Goal: Task Accomplishment & Management: Manage account settings

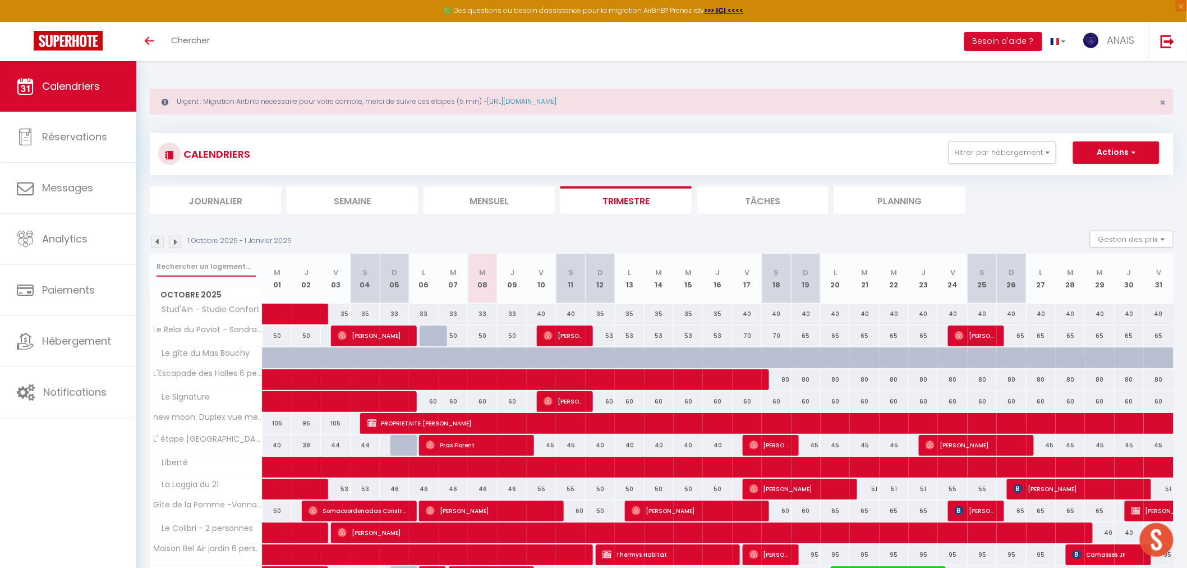
click at [191, 263] on input "text" at bounding box center [206, 266] width 99 height 20
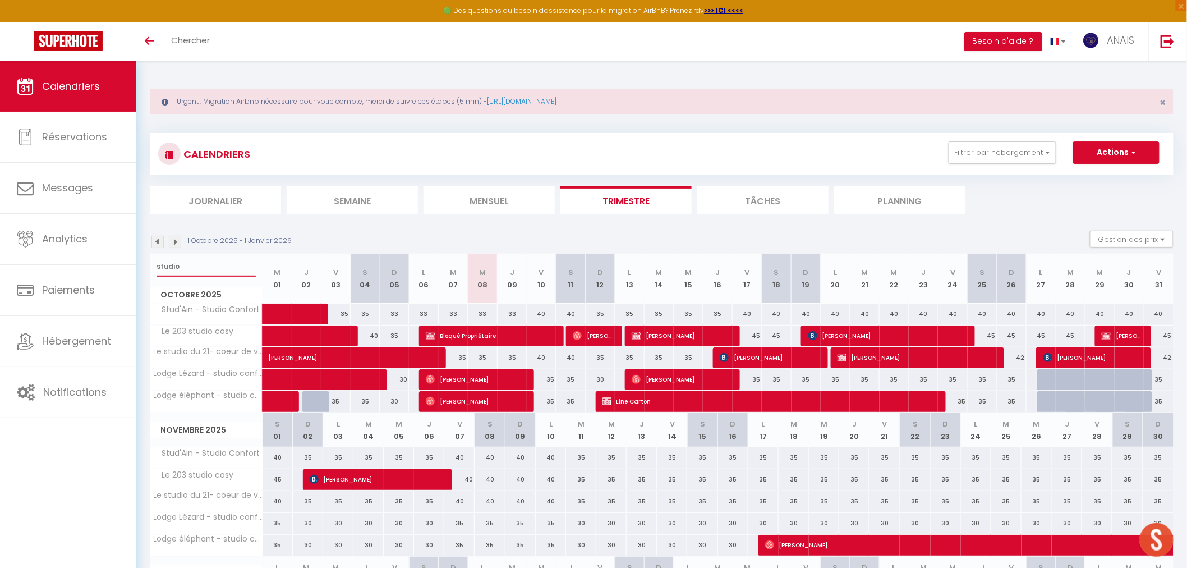
drag, startPoint x: 172, startPoint y: 261, endPoint x: 143, endPoint y: 262, distance: 29.7
click at [143, 262] on div "Urgent : Migration Airbnb nécessaire pour votre compte, merci de suivre ces éta…" at bounding box center [661, 404] width 1051 height 686
type input "parenth"
select select
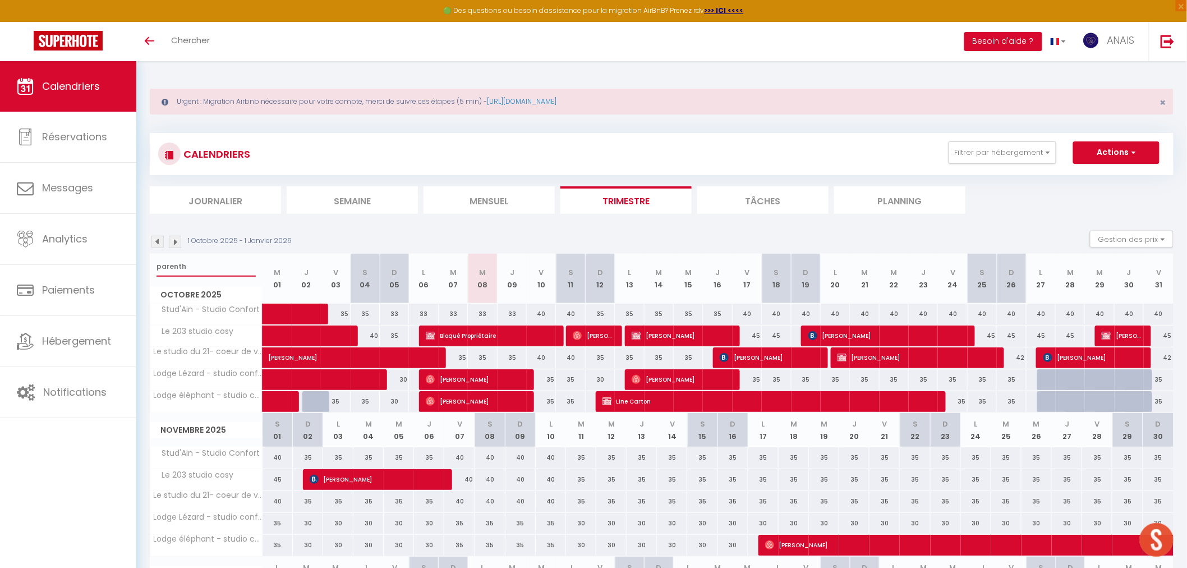
select select
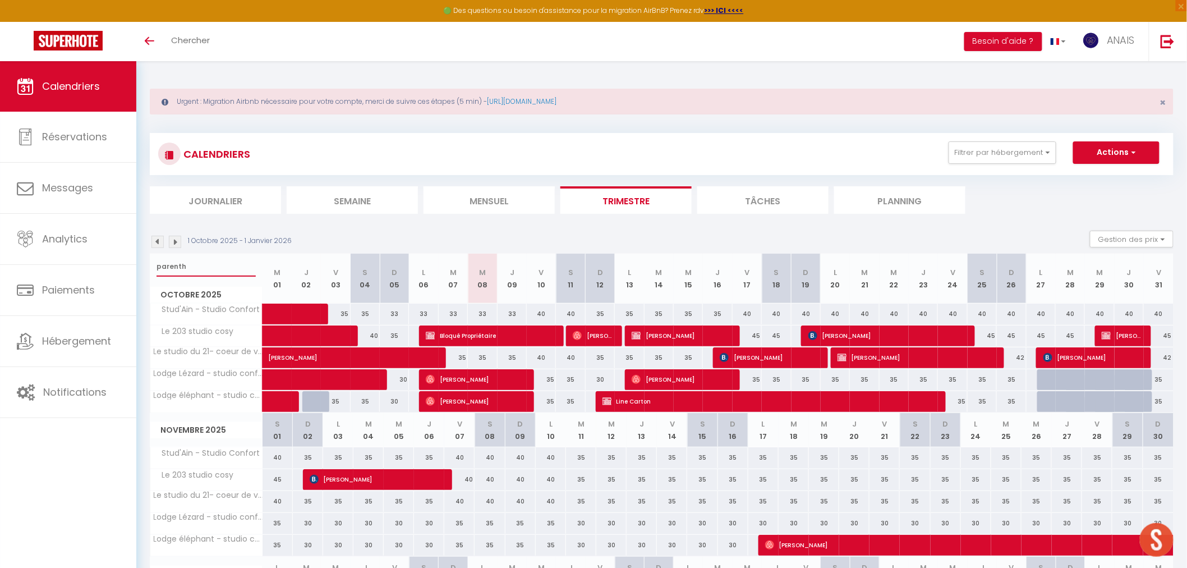
type input "parenthe"
select select
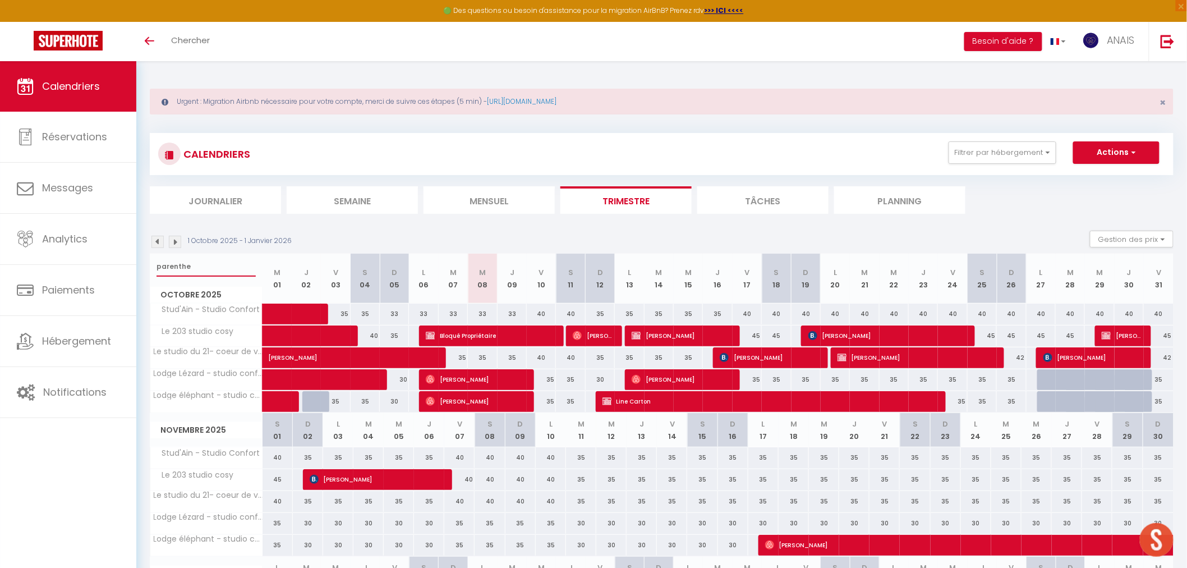
select select
type input "parenthes"
select select
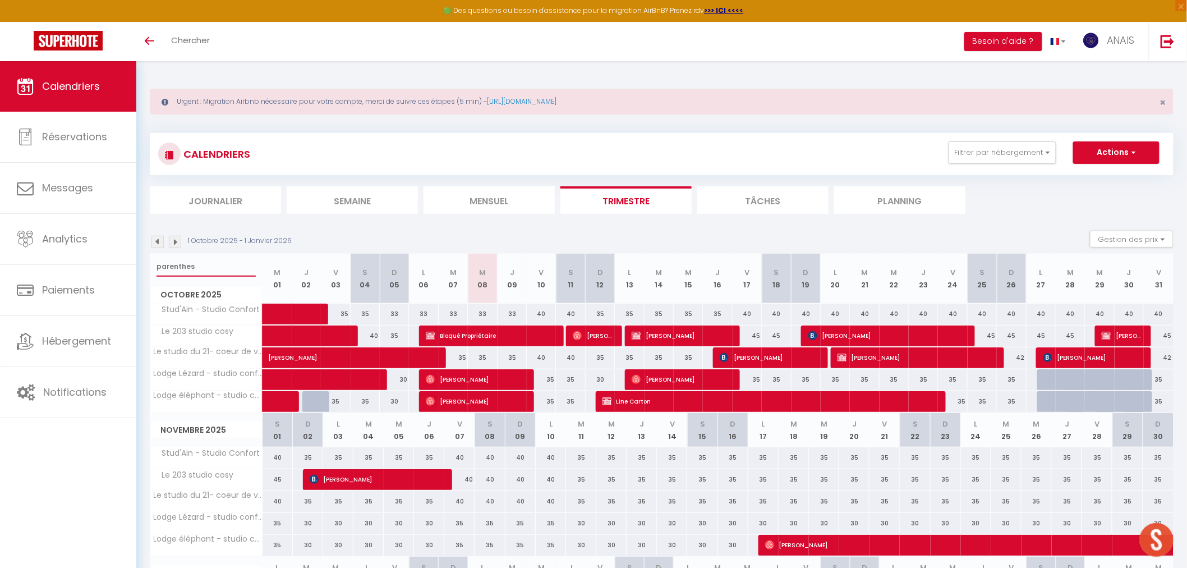
select select
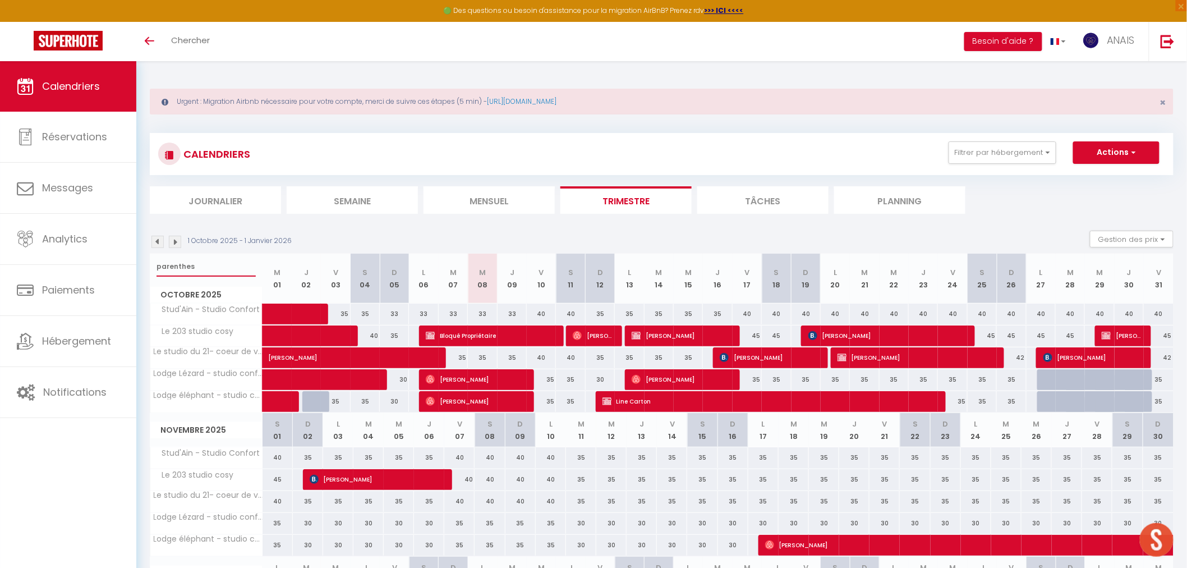
select select
type input "parenthese"
select select
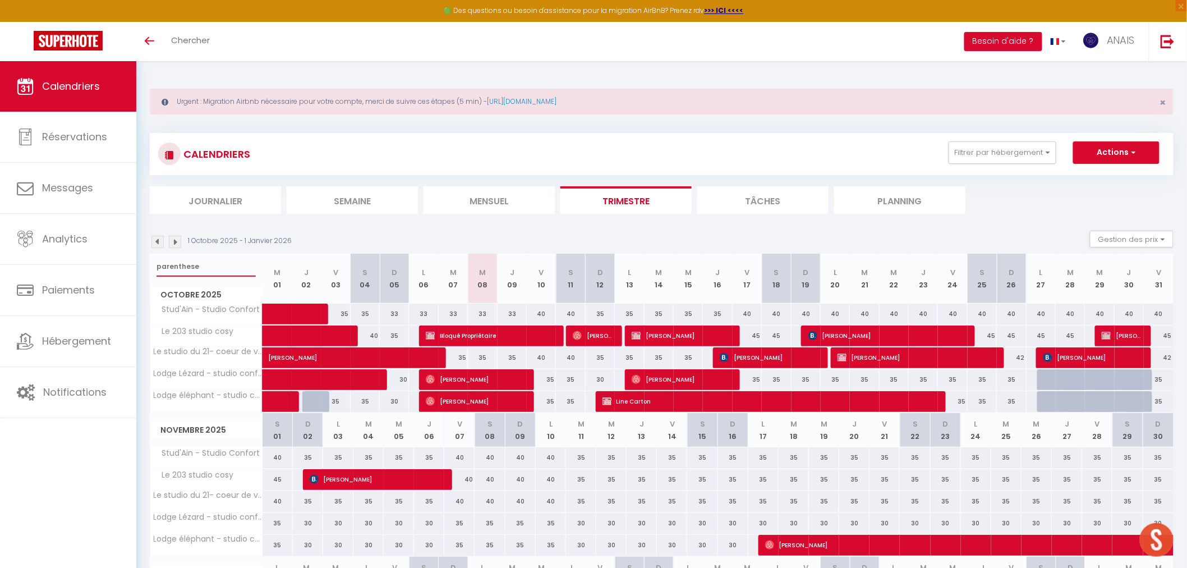
select select
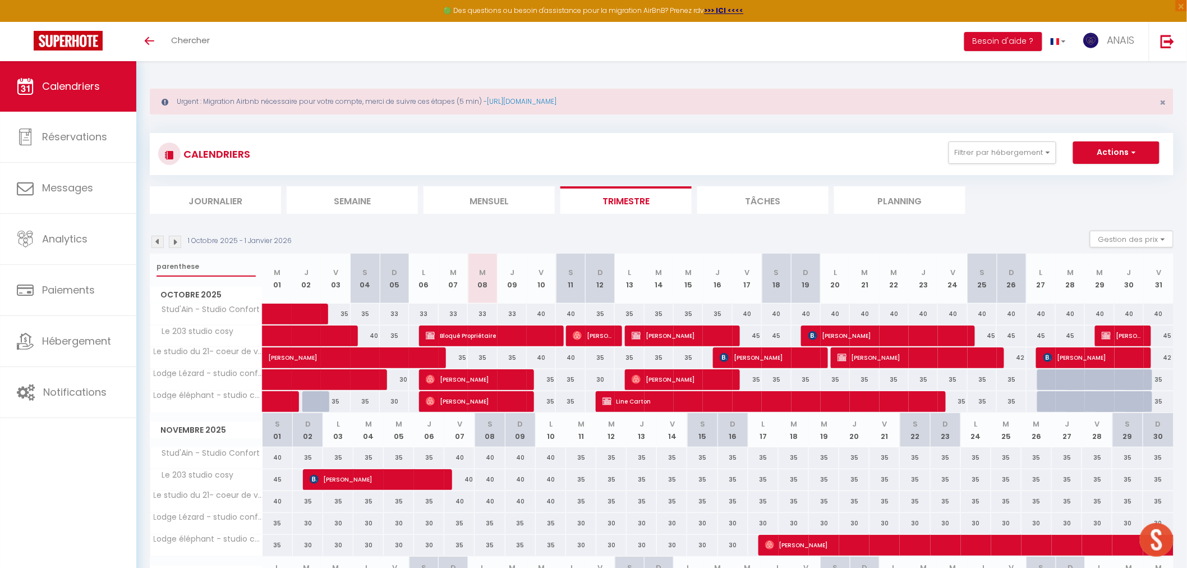
select select
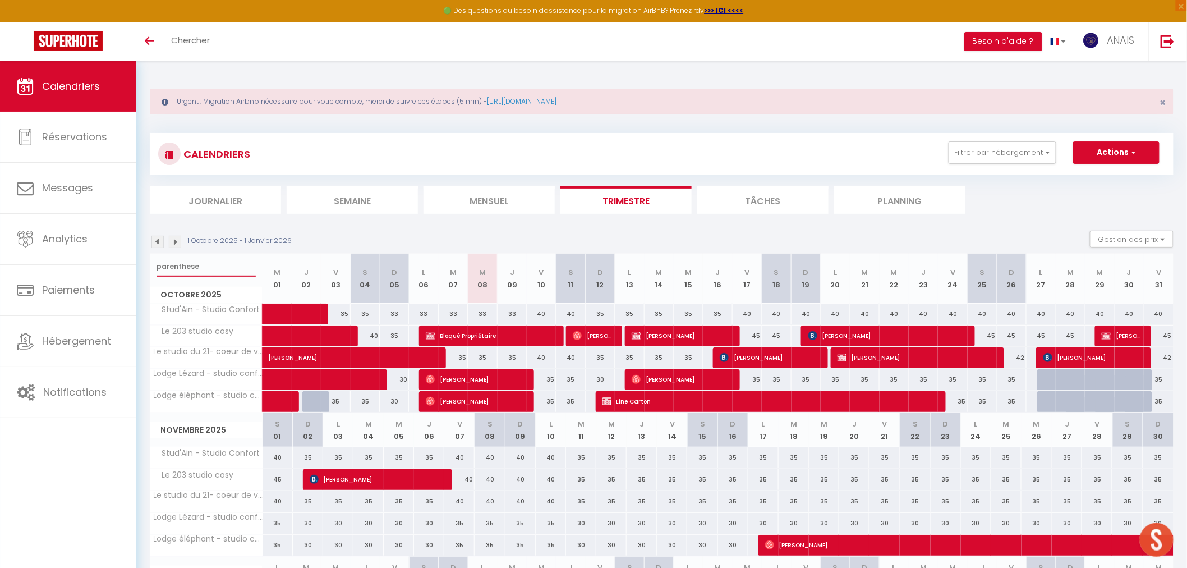
select select
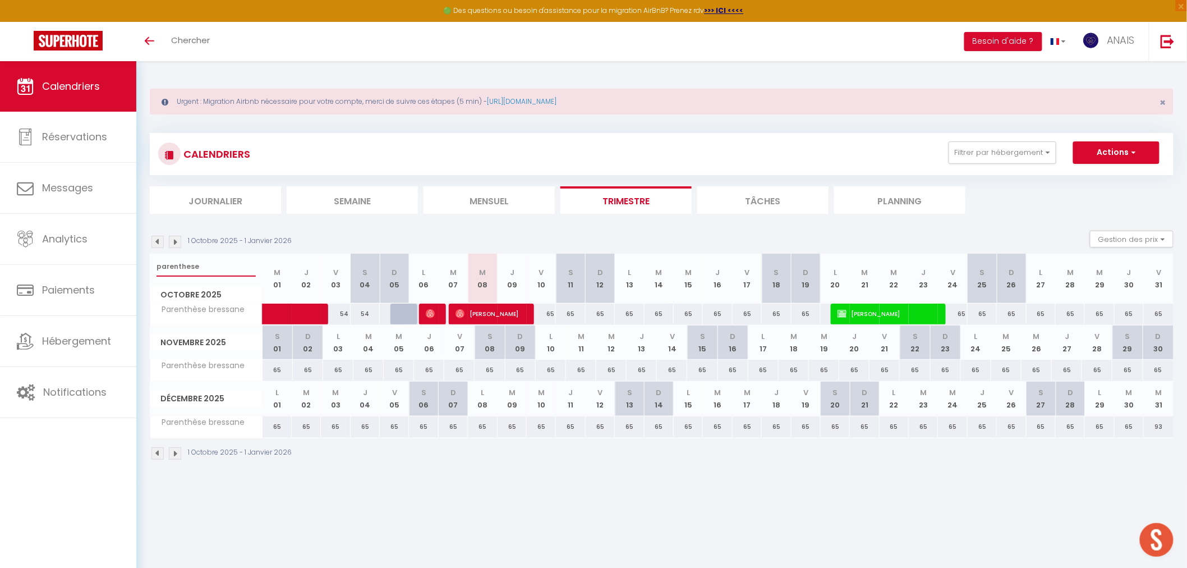
type input "parenthese"
click at [485, 315] on span "[PERSON_NAME]" at bounding box center [490, 313] width 68 height 21
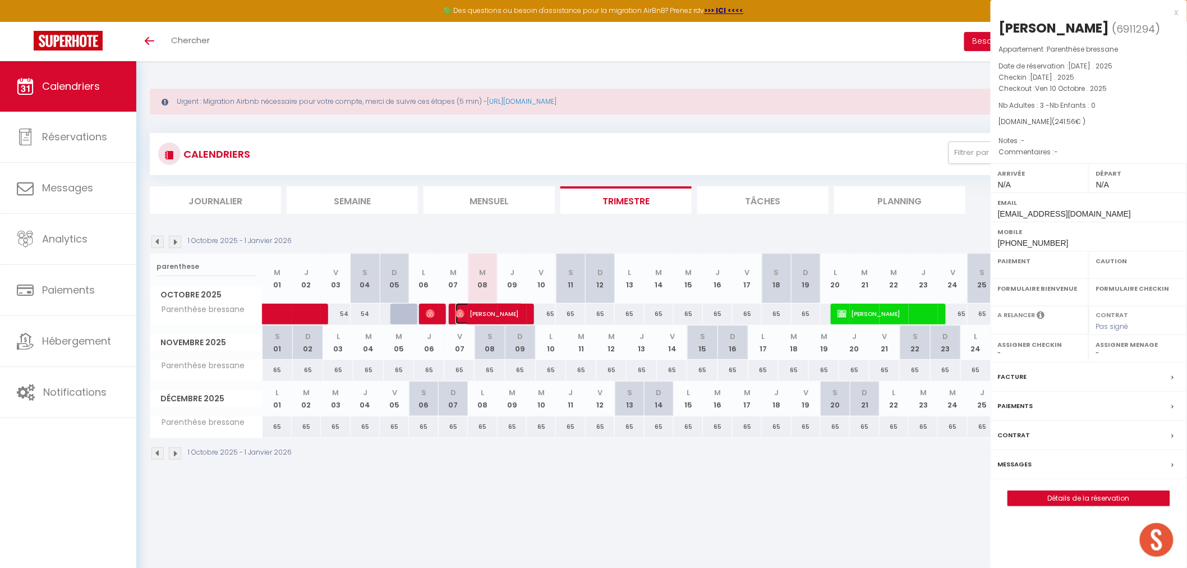
select select "OK"
select select "0"
select select "1"
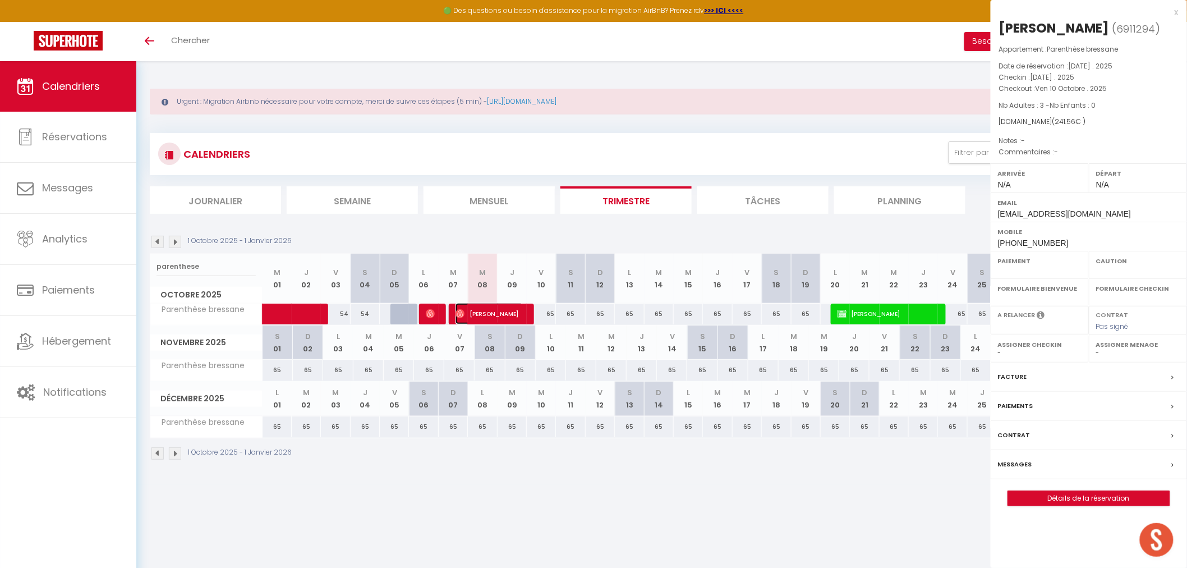
select select
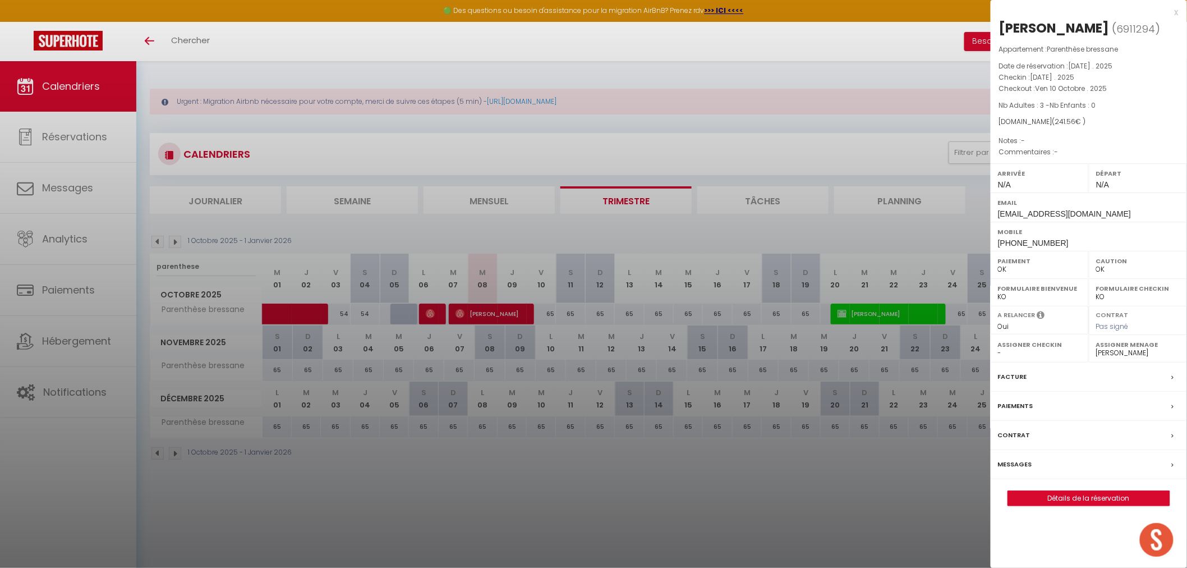
click at [1126, 355] on select "- [PERSON_NAME] [PERSON_NAME] [PERSON_NAME] [PERSON_NAME] Adil DHIMENE [PERSON_…" at bounding box center [1139, 353] width 84 height 10
select select "52227"
click at [1097, 348] on select "- [PERSON_NAME] [PERSON_NAME] [PERSON_NAME] [PERSON_NAME] Adil DHIMENE [PERSON_…" at bounding box center [1139, 353] width 84 height 10
click at [796, 512] on div at bounding box center [593, 284] width 1187 height 568
